Goal: Task Accomplishment & Management: Manage account settings

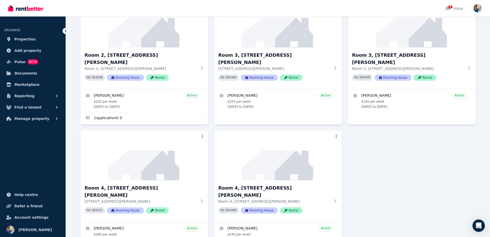
scroll to position [221, 0]
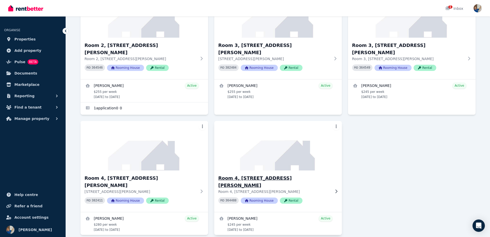
click at [276, 127] on img at bounding box center [278, 145] width 134 height 52
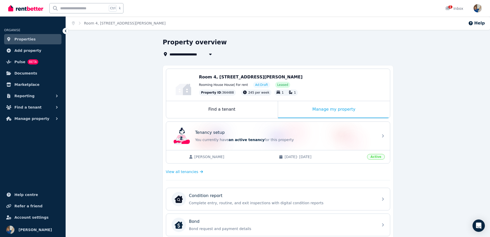
click at [360, 158] on span "[DATE] - [DATE]" at bounding box center [325, 156] width 80 height 5
click at [378, 157] on span "Active" at bounding box center [376, 157] width 18 height 6
click at [190, 172] on span "View all tenancies" at bounding box center [182, 171] width 32 height 5
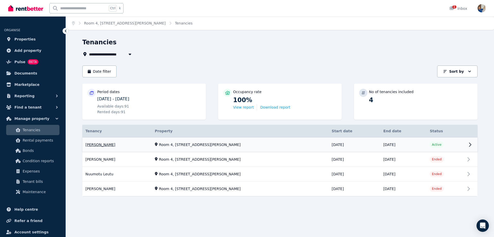
click at [470, 144] on link "View property details" at bounding box center [279, 144] width 395 height 15
